Goal: Use online tool/utility: Utilize a website feature to perform a specific function

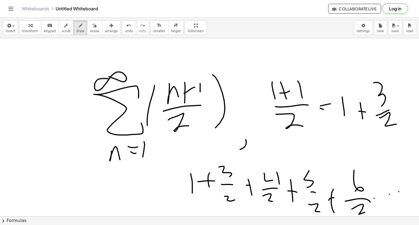
scroll to position [679, 0]
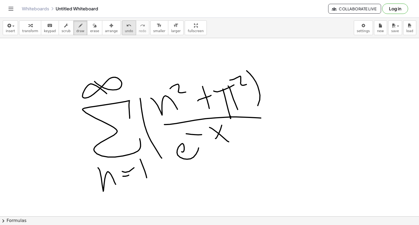
click at [122, 21] on button "undo undo" at bounding box center [129, 27] width 14 height 15
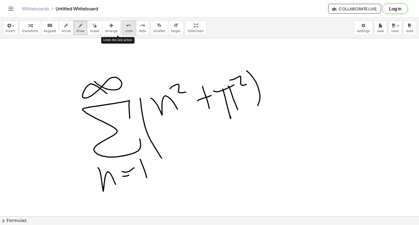
click at [122, 21] on button "undo undo" at bounding box center [129, 27] width 14 height 15
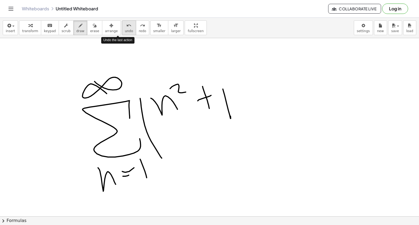
click at [122, 21] on button "undo undo" at bounding box center [129, 27] width 14 height 15
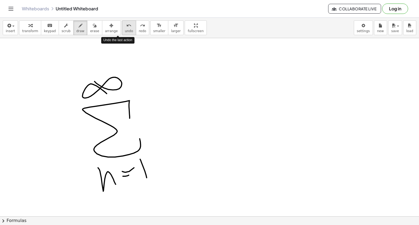
click at [122, 21] on button "undo undo" at bounding box center [129, 27] width 14 height 15
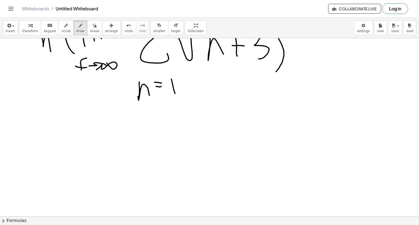
scroll to position [871, 0]
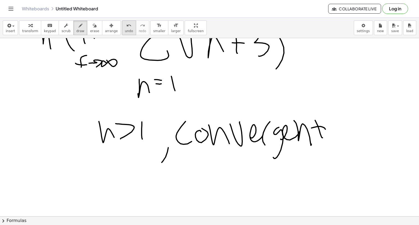
click at [125, 25] on div "undo" at bounding box center [129, 25] width 8 height 7
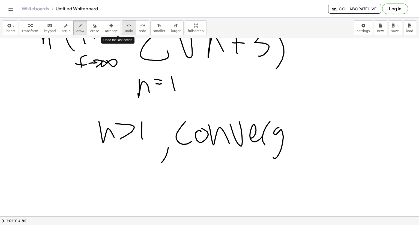
click at [125, 25] on div "undo" at bounding box center [129, 25] width 8 height 7
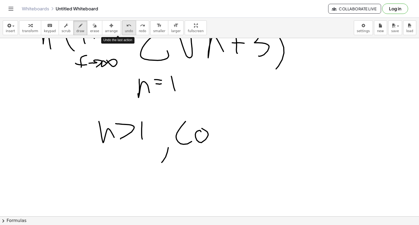
click at [125, 25] on div "undo" at bounding box center [129, 25] width 8 height 7
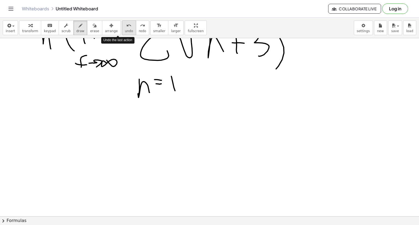
click at [125, 25] on div "undo" at bounding box center [129, 25] width 8 height 7
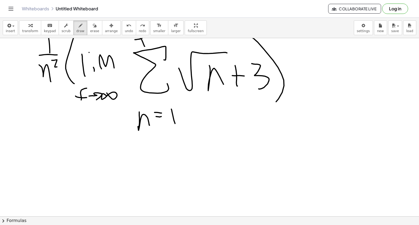
scroll to position [838, 0]
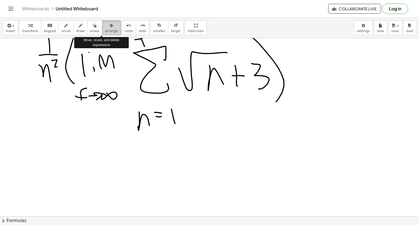
click at [105, 30] on span "arrange" at bounding box center [111, 31] width 13 height 4
drag, startPoint x: 125, startPoint y: 137, endPoint x: 174, endPoint y: 143, distance: 49.4
drag, startPoint x: 117, startPoint y: 44, endPoint x: 146, endPoint y: 77, distance: 44.6
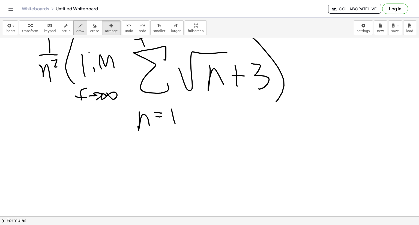
click at [78, 25] on icon "button" at bounding box center [80, 25] width 4 height 7
click at [64, 28] on icon "button" at bounding box center [66, 25] width 4 height 7
click at [76, 29] on span "draw" at bounding box center [80, 31] width 8 height 4
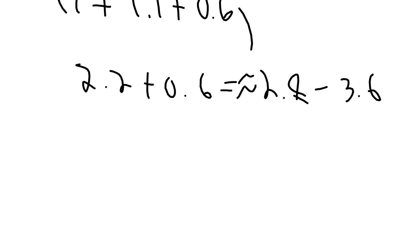
scroll to position [1084, 0]
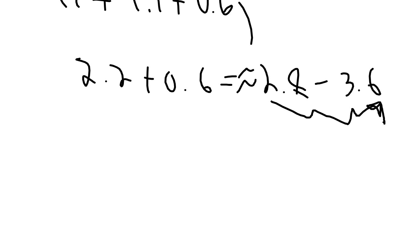
drag, startPoint x: 193, startPoint y: 117, endPoint x: 257, endPoint y: 129, distance: 64.8
drag, startPoint x: 189, startPoint y: 117, endPoint x: 208, endPoint y: 120, distance: 19.1
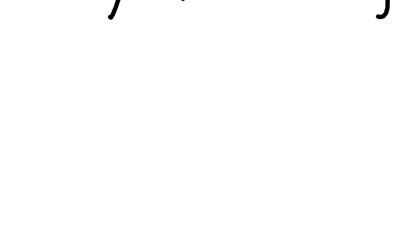
scroll to position [1477, 0]
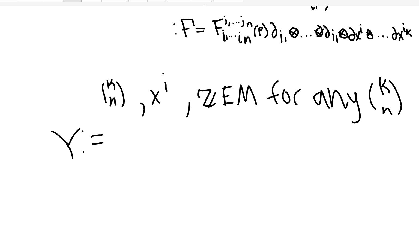
scroll to position [1488, 0]
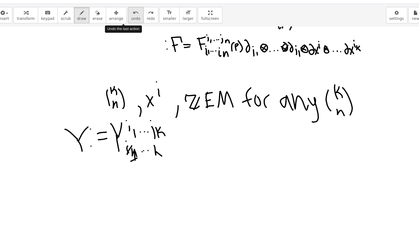
click at [126, 28] on icon "undo" at bounding box center [128, 25] width 5 height 7
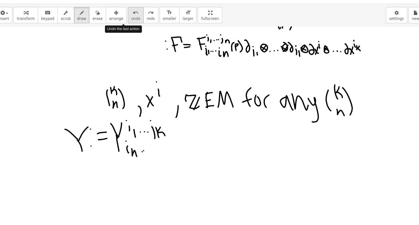
click at [126, 28] on icon "undo" at bounding box center [128, 25] width 5 height 7
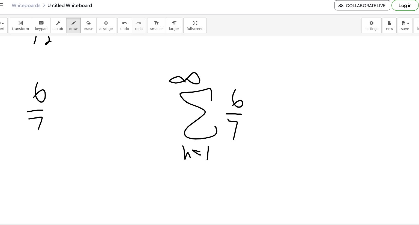
scroll to position [1681, 0]
click at [126, 25] on icon "undo" at bounding box center [128, 25] width 5 height 7
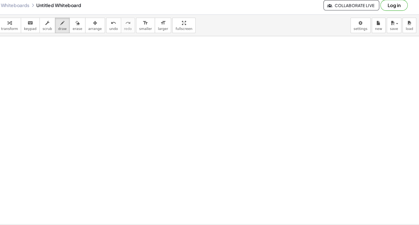
scroll to position [1996, 0]
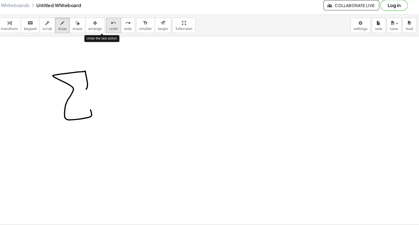
click at [126, 25] on icon "undo" at bounding box center [128, 25] width 5 height 7
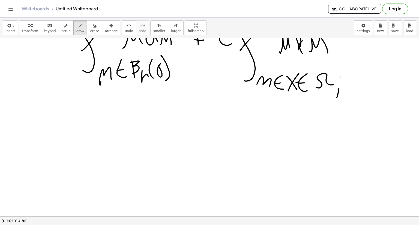
scroll to position [2708, 0]
click at [126, 25] on icon "undo" at bounding box center [128, 25] width 5 height 7
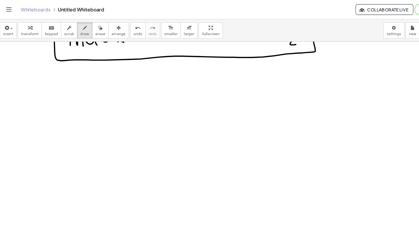
scroll to position [3207, 0]
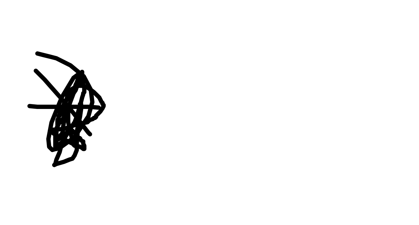
drag, startPoint x: 43, startPoint y: 70, endPoint x: 43, endPoint y: 77, distance: 6.5
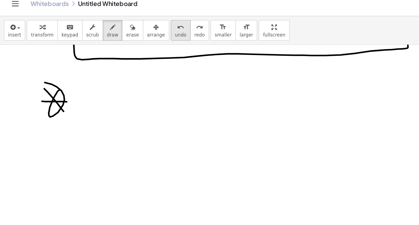
click at [126, 28] on icon "undo" at bounding box center [128, 25] width 5 height 7
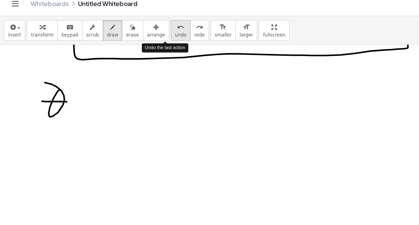
click at [126, 28] on icon "undo" at bounding box center [128, 25] width 5 height 7
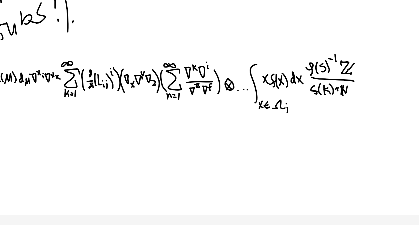
scroll to position [0, 0]
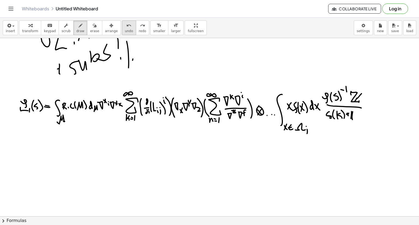
click at [125, 29] on span "undo" at bounding box center [129, 31] width 8 height 4
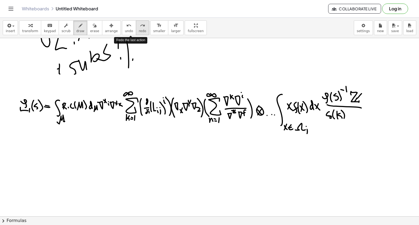
click at [139, 30] on span "redo" at bounding box center [142, 31] width 7 height 4
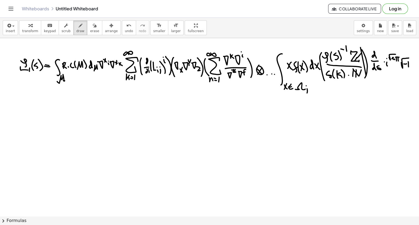
scroll to position [3333, 0]
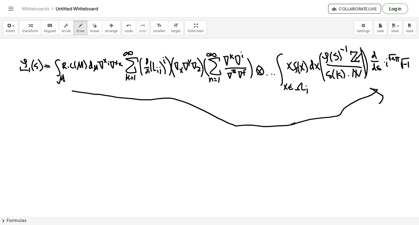
drag, startPoint x: 72, startPoint y: 90, endPoint x: 379, endPoint y: 103, distance: 306.9
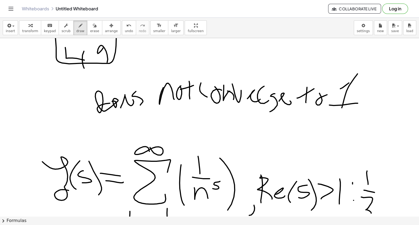
scroll to position [1913, 0]
click at [90, 34] on button "erase" at bounding box center [94, 27] width 15 height 15
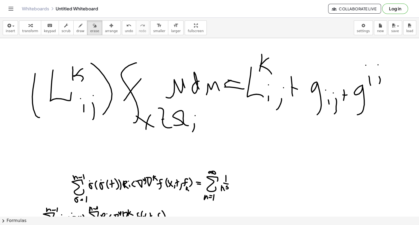
scroll to position [2884, 0]
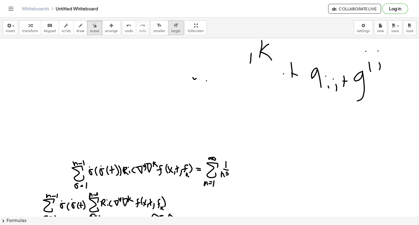
click at [173, 28] on icon "format_size" at bounding box center [175, 25] width 5 height 7
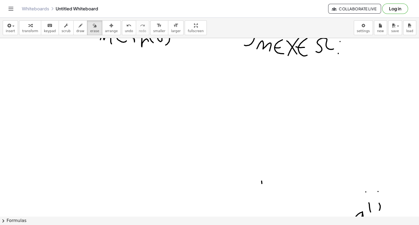
scroll to position [2875, 0]
